Goal: Information Seeking & Learning: Find specific fact

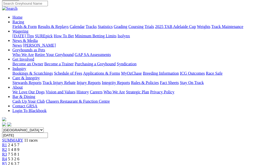
scroll to position [37, 0]
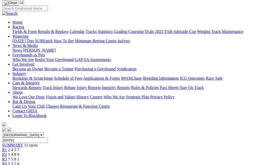
click at [7, 152] on link "R2" at bounding box center [4, 154] width 5 height 4
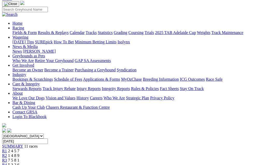
scroll to position [11, 0]
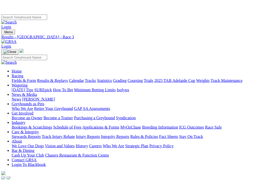
scroll to position [3, 1]
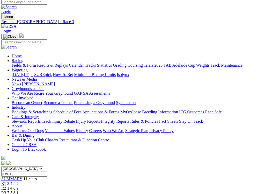
click at [6, 165] on link "R4" at bounding box center [3, 197] width 5 height 4
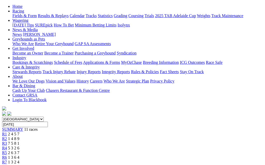
scroll to position [51, 0]
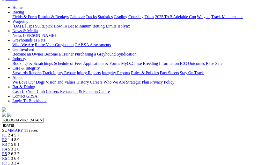
click at [19, 151] on span "2 6 3 7" at bounding box center [13, 153] width 11 height 4
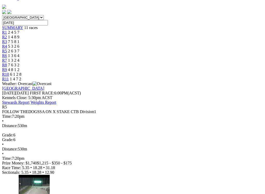
scroll to position [153, 0]
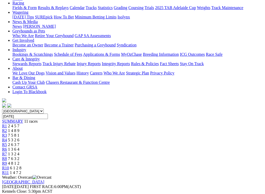
scroll to position [56, 0]
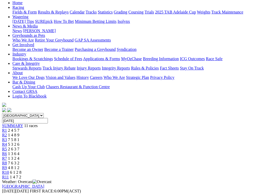
click at [149, 151] on div "R6 1 3 6 4" at bounding box center [132, 153] width 261 height 5
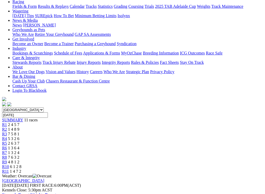
scroll to position [61, 0]
click at [19, 151] on span "1 3 2 4" at bounding box center [13, 153] width 11 height 4
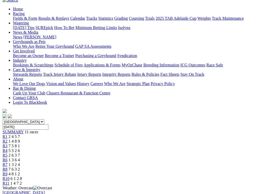
scroll to position [51, 0]
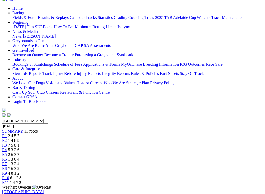
click at [19, 165] on span "7 6 3 2" at bounding box center [13, 168] width 11 height 4
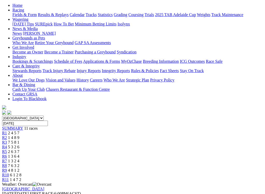
scroll to position [53, 0]
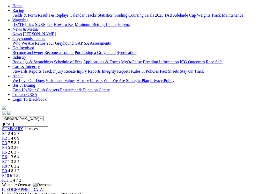
click at [19, 165] on span "4 8 1 2" at bounding box center [13, 170] width 11 height 4
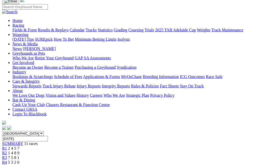
scroll to position [36, 0]
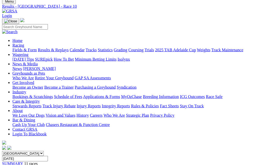
scroll to position [14, 0]
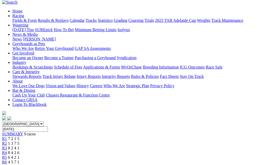
scroll to position [47, 0]
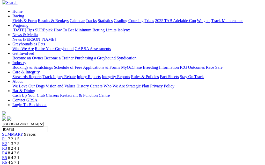
click at [19, 141] on span "1 3 7 5" at bounding box center [13, 143] width 11 height 4
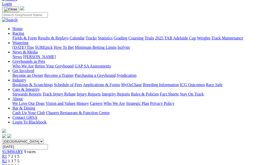
scroll to position [30, 0]
click at [19, 164] on span "8 2 4 1" at bounding box center [13, 166] width 11 height 4
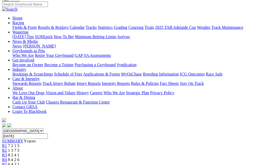
scroll to position [40, 0]
click at [19, 158] on span "8 4 2 6" at bounding box center [13, 160] width 11 height 4
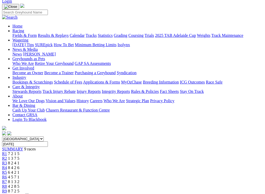
scroll to position [32, 0]
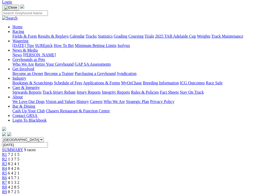
click at [153, 165] on div "R5 6 4 2 1" at bounding box center [132, 173] width 261 height 5
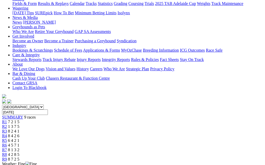
scroll to position [61, 0]
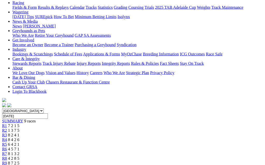
click at [19, 147] on span "4 5 7 1" at bounding box center [13, 149] width 11 height 4
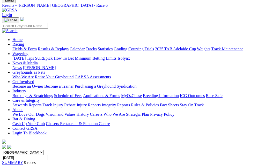
scroll to position [16, 0]
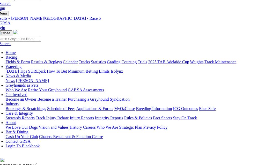
scroll to position [0, 9]
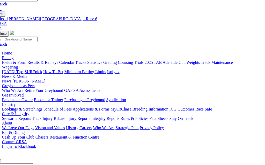
scroll to position [5, 10]
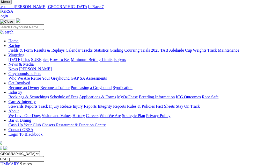
scroll to position [16, 4]
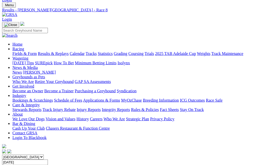
scroll to position [13, 0]
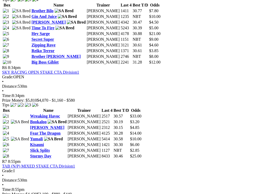
scroll to position [679, 0]
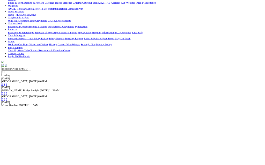
scroll to position [64, 0]
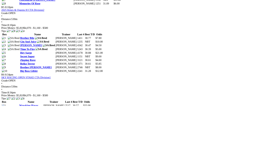
scroll to position [1079, 0]
